Goal: Transaction & Acquisition: Subscribe to service/newsletter

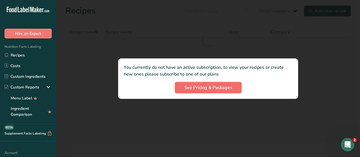
click at [195, 89] on span "See Pricing & Packages" at bounding box center [208, 87] width 48 height 7
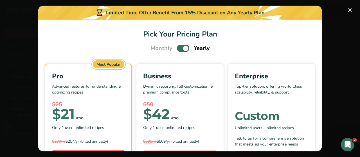
click at [106, 107] on div "$25" at bounding box center [88, 105] width 73 height 8
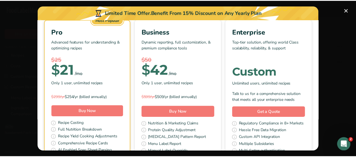
scroll to position [83, 0]
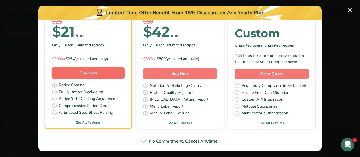
click at [102, 73] on button "Buy Now" at bounding box center [88, 73] width 73 height 11
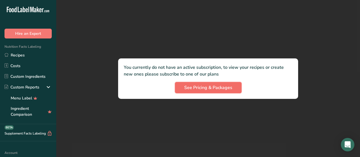
click at [216, 87] on span "See Pricing & Packages" at bounding box center [208, 87] width 48 height 7
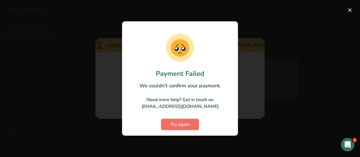
click at [186, 124] on span "Try again" at bounding box center [180, 124] width 19 height 7
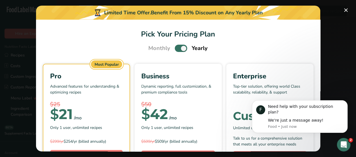
scroll to position [56, 0]
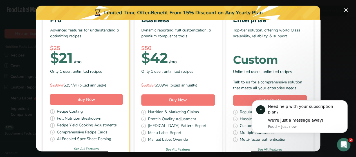
click at [347, 11] on button "Pick Your Pricing Plan Modal" at bounding box center [346, 10] width 9 height 9
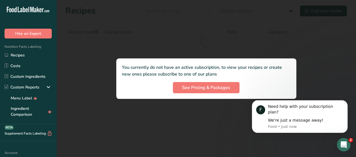
click at [87, 90] on div at bounding box center [206, 78] width 300 height 157
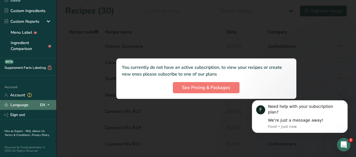
scroll to position [69, 0]
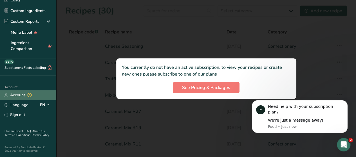
click at [23, 93] on link "Account" at bounding box center [28, 95] width 56 height 10
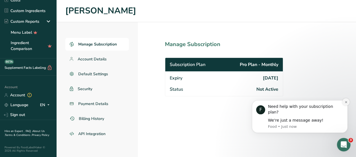
drag, startPoint x: 346, startPoint y: 108, endPoint x: 592, endPoint y: 206, distance: 264.9
click at [346, 103] on icon "Dismiss notification" at bounding box center [346, 102] width 2 height 2
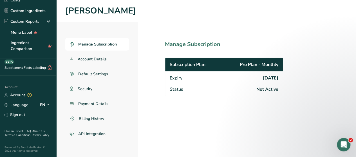
click at [105, 45] on span "Manage Subscription" at bounding box center [97, 44] width 39 height 6
click at [105, 60] on span "Account Details" at bounding box center [92, 59] width 29 height 6
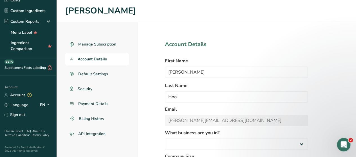
select select
select select "2"
click at [91, 120] on span "Billing History" at bounding box center [92, 119] width 26 height 6
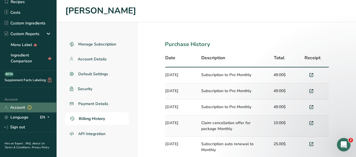
scroll to position [69, 0]
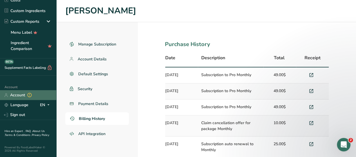
click at [23, 91] on link "Account" at bounding box center [28, 95] width 56 height 10
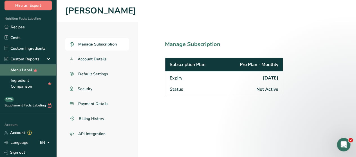
scroll to position [56, 0]
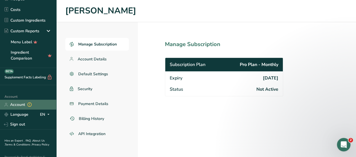
click at [21, 104] on link "Account" at bounding box center [28, 105] width 56 height 10
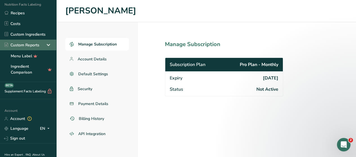
scroll to position [69, 0]
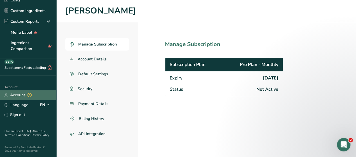
click at [21, 90] on link "Account" at bounding box center [28, 95] width 56 height 10
click at [32, 92] on icon at bounding box center [29, 96] width 5 height 8
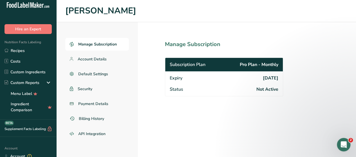
scroll to position [0, 0]
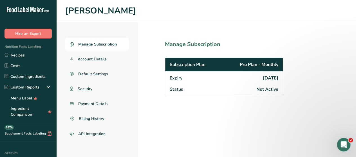
click at [254, 60] on div "Subscription Plan Pro Plan - Monthly" at bounding box center [224, 65] width 118 height 14
click at [272, 62] on span "Pro Plan - Monthly" at bounding box center [259, 64] width 39 height 7
click at [100, 61] on span "Account Details" at bounding box center [92, 59] width 29 height 6
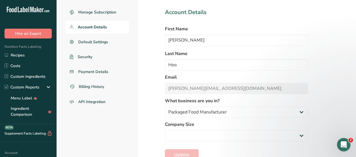
select select "2"
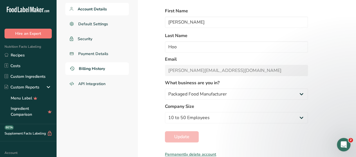
click at [94, 68] on span "Billing History" at bounding box center [92, 69] width 26 height 6
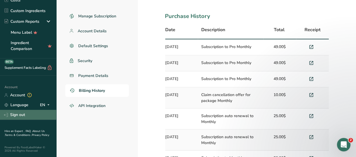
scroll to position [53, 0]
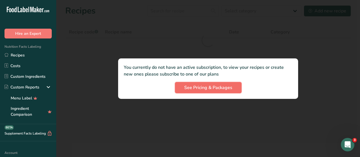
click at [210, 88] on span "See Pricing & Packages" at bounding box center [208, 87] width 48 height 7
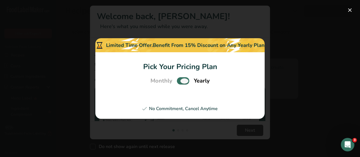
click at [187, 80] on span "Pick Your Pricing Plan Modal" at bounding box center [183, 80] width 12 height 7
click at [181, 80] on input "Pick Your Pricing Plan Modal" at bounding box center [179, 81] width 4 height 4
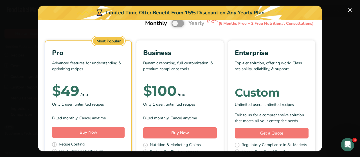
scroll to position [2, 0]
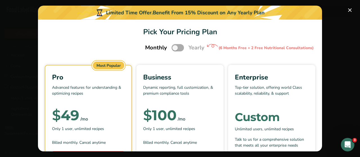
click at [173, 49] on span "Pick Your Pricing Plan Modal" at bounding box center [178, 47] width 12 height 7
click at [173, 49] on input "Pick Your Pricing Plan Modal" at bounding box center [174, 48] width 4 height 4
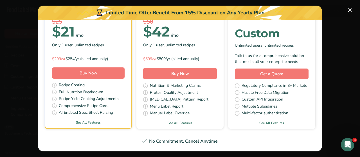
scroll to position [0, 0]
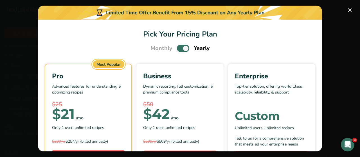
click at [183, 48] on span "Pick Your Pricing Plan Modal" at bounding box center [183, 48] width 12 height 7
click at [181, 48] on input "Pick Your Pricing Plan Modal" at bounding box center [179, 49] width 4 height 4
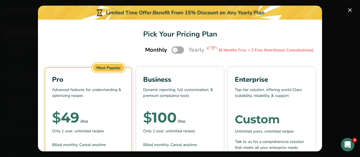
click at [173, 51] on span "Pick Your Pricing Plan Modal" at bounding box center [178, 49] width 12 height 7
click at [173, 51] on input "Pick Your Pricing Plan Modal" at bounding box center [174, 50] width 4 height 4
checkbox input "true"
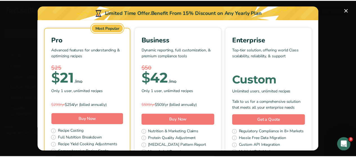
scroll to position [56, 0]
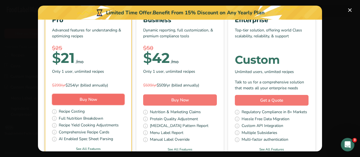
click at [94, 101] on span "Buy Now" at bounding box center [89, 100] width 18 height 6
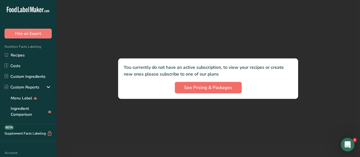
click at [213, 89] on span "See Pricing & Packages" at bounding box center [208, 87] width 48 height 7
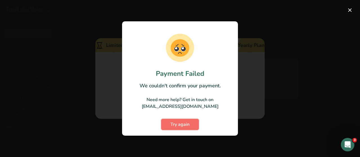
click at [190, 124] on button "Try again" at bounding box center [180, 124] width 38 height 11
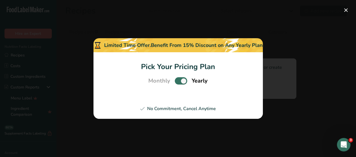
click at [229, 44] on div "Benefit From 15% Discount on Any Yearly Plan" at bounding box center [207, 46] width 112 height 8
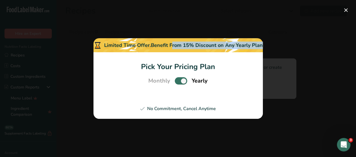
click at [230, 44] on div "Benefit From 15% Discount on Any Yearly Plan" at bounding box center [207, 46] width 112 height 8
click at [230, 46] on div "Benefit From 15% Discount on Any Yearly Plan" at bounding box center [207, 46] width 112 height 8
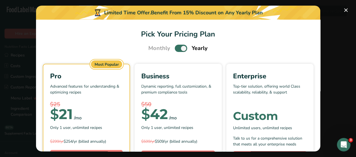
click at [233, 72] on div "Enterprise" at bounding box center [270, 76] width 74 height 10
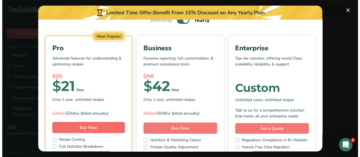
scroll to position [83, 0]
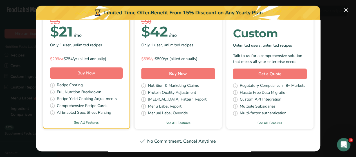
click at [83, 58] on div "$299/yr $254/yr (billed annually)" at bounding box center [86, 59] width 73 height 6
click at [87, 121] on link "See All Features" at bounding box center [86, 122] width 86 height 5
click at [345, 10] on button "Pick Your Pricing Plan Modal" at bounding box center [346, 10] width 9 height 9
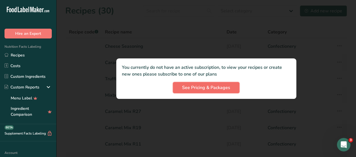
click at [212, 86] on span "See Pricing & Packages" at bounding box center [206, 87] width 48 height 7
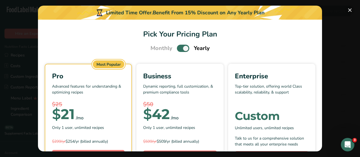
click at [350, 11] on button "Pick Your Pricing Plan Modal" at bounding box center [350, 10] width 9 height 9
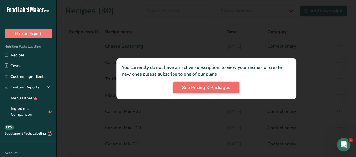
click at [215, 86] on span "See Pricing & Packages" at bounding box center [206, 87] width 48 height 7
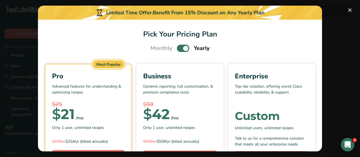
click at [137, 12] on div "Limited Time Offer. Benefit From 15% Discount on Any Yearly Plan" at bounding box center [180, 13] width 284 height 14
click at [136, 12] on div "Limited Time Offer. Benefit From 15% Discount on Any Yearly Plan" at bounding box center [180, 13] width 284 height 14
click at [136, 10] on div "Limited Time Offer. Benefit From 15% Discount on Any Yearly Plan" at bounding box center [180, 13] width 284 height 14
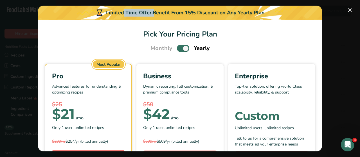
click at [136, 10] on div "Limited Time Offer. Benefit From 15% Discount on Any Yearly Plan" at bounding box center [180, 13] width 284 height 14
click at [137, 10] on div "Limited Time Offer. Benefit From 15% Discount on Any Yearly Plan" at bounding box center [180, 13] width 284 height 14
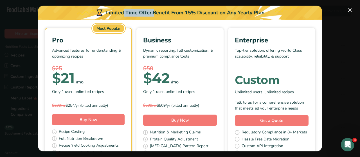
scroll to position [0, 0]
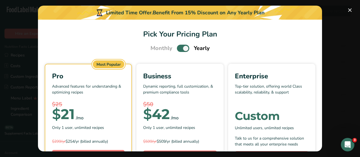
click at [57, 99] on p "Advanced features for understanding & optimizing recipes" at bounding box center [88, 92] width 73 height 17
click at [58, 99] on p "Advanced features for understanding & optimizing recipes" at bounding box center [88, 92] width 73 height 17
click at [169, 6] on div "Limited Time Offer. Benefit From 15% Discount on Any Yearly Plan" at bounding box center [180, 13] width 284 height 14
click at [165, 20] on section "Pick Your Pricing Plan Monthly Yearly Most Popular Pro Advanced features for un…" at bounding box center [180, 86] width 284 height 132
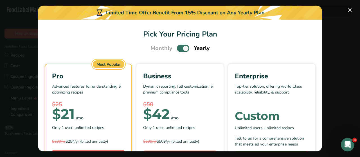
click at [165, 20] on section "Pick Your Pricing Plan Monthly Yearly Most Popular Pro Advanced features for un…" at bounding box center [180, 86] width 284 height 132
click at [165, 19] on div "Limited Time Offer. Benefit From 15% Discount on Any Yearly Plan" at bounding box center [180, 13] width 284 height 14
click at [170, 15] on div "Benefit From 15% Discount on Any Yearly Plan" at bounding box center [209, 13] width 112 height 8
drag, startPoint x: 175, startPoint y: 13, endPoint x: 222, endPoint y: 13, distance: 47.0
click at [176, 13] on div "Benefit From 15% Discount on Any Yearly Plan" at bounding box center [209, 13] width 112 height 8
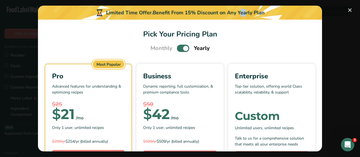
click at [222, 13] on div "Benefit From 15% Discount on Any Yearly Plan" at bounding box center [209, 13] width 112 height 8
drag, startPoint x: 247, startPoint y: 17, endPoint x: 259, endPoint y: 15, distance: 11.7
click at [248, 17] on div "Limited Time Offer. Benefit From 15% Discount on Any Yearly Plan" at bounding box center [180, 13] width 284 height 14
click at [265, 15] on div "Limited Time Offer. Benefit From 15% Discount on Any Yearly Plan" at bounding box center [180, 13] width 284 height 14
drag, startPoint x: 271, startPoint y: 16, endPoint x: 275, endPoint y: 17, distance: 4.3
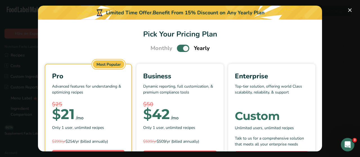
click at [271, 17] on div "Limited Time Offer. Benefit From 15% Discount on Any Yearly Plan" at bounding box center [180, 13] width 284 height 14
drag, startPoint x: 279, startPoint y: 18, endPoint x: 283, endPoint y: 18, distance: 4.0
click at [279, 18] on div "Limited Time Offer. Benefit From 15% Discount on Any Yearly Plan" at bounding box center [180, 13] width 284 height 14
drag, startPoint x: 283, startPoint y: 18, endPoint x: 261, endPoint y: 23, distance: 22.5
click at [283, 19] on div "Limited Time Offer. Benefit From 15% Discount on Any Yearly Plan Pick Your Pric…" at bounding box center [180, 79] width 284 height 146
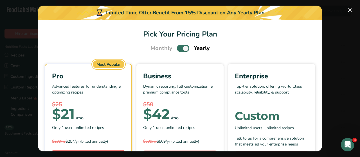
click at [101, 70] on div "Pro Advanced features for understanding & optimizing recipes $25 $ 21 /mo Only …" at bounding box center [88, 131] width 86 height 135
click at [104, 64] on div "Most Popular" at bounding box center [109, 65] width 32 height 8
drag, startPoint x: 104, startPoint y: 64, endPoint x: 102, endPoint y: 68, distance: 3.8
click at [103, 68] on div "Most Popular" at bounding box center [109, 65] width 32 height 8
click at [78, 82] on div "Pro Advanced features for understanding & optimizing recipes $25 $ 21 /mo Only …" at bounding box center [88, 108] width 73 height 75
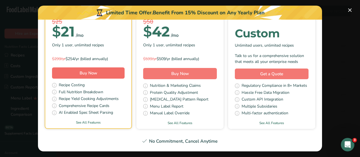
scroll to position [55, 0]
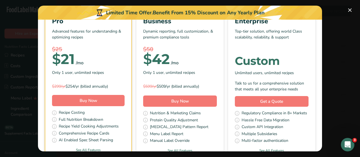
click at [105, 86] on div "$299/yr $254/yr (billed annually)" at bounding box center [88, 87] width 73 height 6
click at [113, 86] on div "$299/yr $254/yr (billed annually)" at bounding box center [88, 87] width 73 height 6
drag, startPoint x: 98, startPoint y: 86, endPoint x: 56, endPoint y: 67, distance: 46.6
click at [56, 67] on div "Pro Advanced features for understanding & optimizing recipes $25 $ 21 /mo Only …" at bounding box center [88, 53] width 73 height 75
click at [90, 50] on div "$25" at bounding box center [88, 49] width 73 height 8
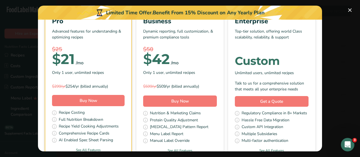
click at [90, 50] on div "$25" at bounding box center [88, 49] width 73 height 8
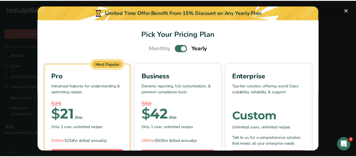
scroll to position [83, 0]
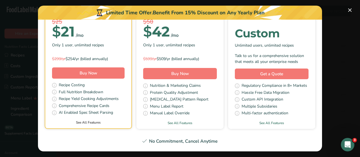
click at [86, 124] on link "See All Features" at bounding box center [88, 122] width 86 height 5
click at [349, 8] on button "Pick Your Pricing Plan Modal" at bounding box center [350, 10] width 9 height 9
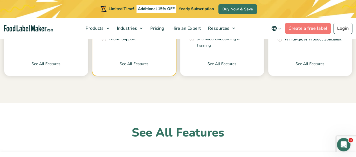
scroll to position [320, 0]
click at [344, 31] on link "Login" at bounding box center [343, 28] width 19 height 11
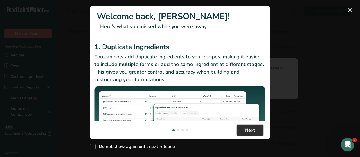
click at [244, 127] on button "Next" at bounding box center [250, 130] width 26 height 11
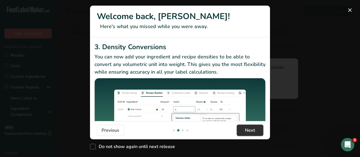
click at [245, 131] on button "Next" at bounding box center [250, 130] width 26 height 11
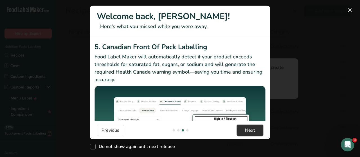
click at [245, 131] on button "Next" at bounding box center [250, 130] width 26 height 11
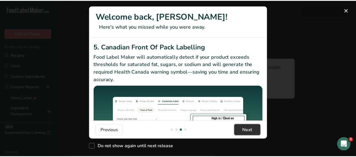
scroll to position [0, 541]
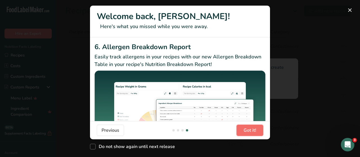
click at [245, 131] on span "Got it!" at bounding box center [250, 130] width 13 height 7
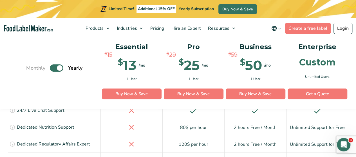
scroll to position [1165, 0]
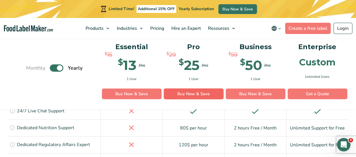
click at [193, 96] on link "Buy Now & Save" at bounding box center [194, 94] width 60 height 11
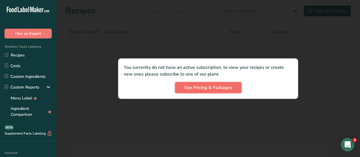
click at [213, 87] on div ".a-20{fill:#fff;} Hire an Expert Nutrition Facts Labeling Recipes Costs Custom …" at bounding box center [180, 78] width 360 height 157
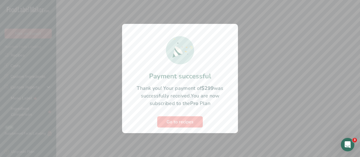
drag, startPoint x: 54, startPoint y: 47, endPoint x: 58, endPoint y: 120, distance: 72.5
click at [57, 120] on div at bounding box center [180, 78] width 360 height 157
click at [173, 124] on span "Go to recipes" at bounding box center [180, 122] width 27 height 7
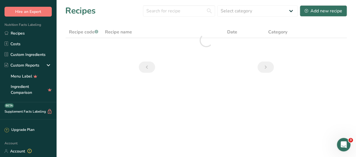
scroll to position [82, 0]
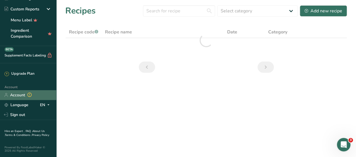
click at [19, 92] on link "Account" at bounding box center [28, 95] width 56 height 10
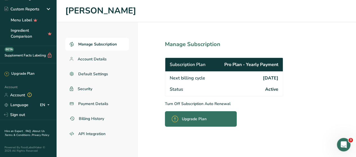
click at [206, 102] on p "Turn Off Subscription Auto Renewal" at bounding box center [236, 104] width 143 height 6
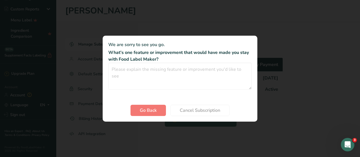
click at [348, 38] on div "Cancel subscription modal" at bounding box center [180, 78] width 360 height 157
click at [142, 113] on span "Go Back" at bounding box center [148, 110] width 17 height 7
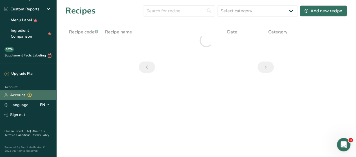
click at [23, 90] on link "Account" at bounding box center [28, 95] width 56 height 10
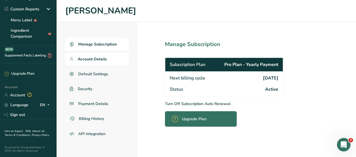
click at [108, 58] on link "Account Details" at bounding box center [97, 59] width 64 height 13
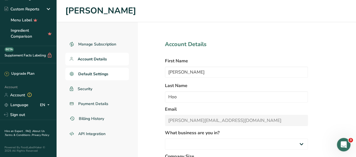
select select
click at [91, 120] on span "Billing History" at bounding box center [92, 119] width 26 height 6
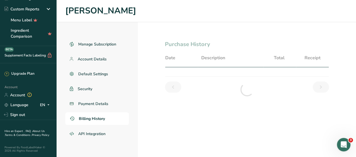
click at [97, 121] on span "Billing History" at bounding box center [92, 119] width 26 height 6
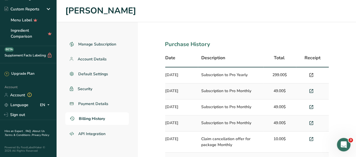
click at [314, 74] on span at bounding box center [311, 75] width 7 height 7
